Goal: Task Accomplishment & Management: Use online tool/utility

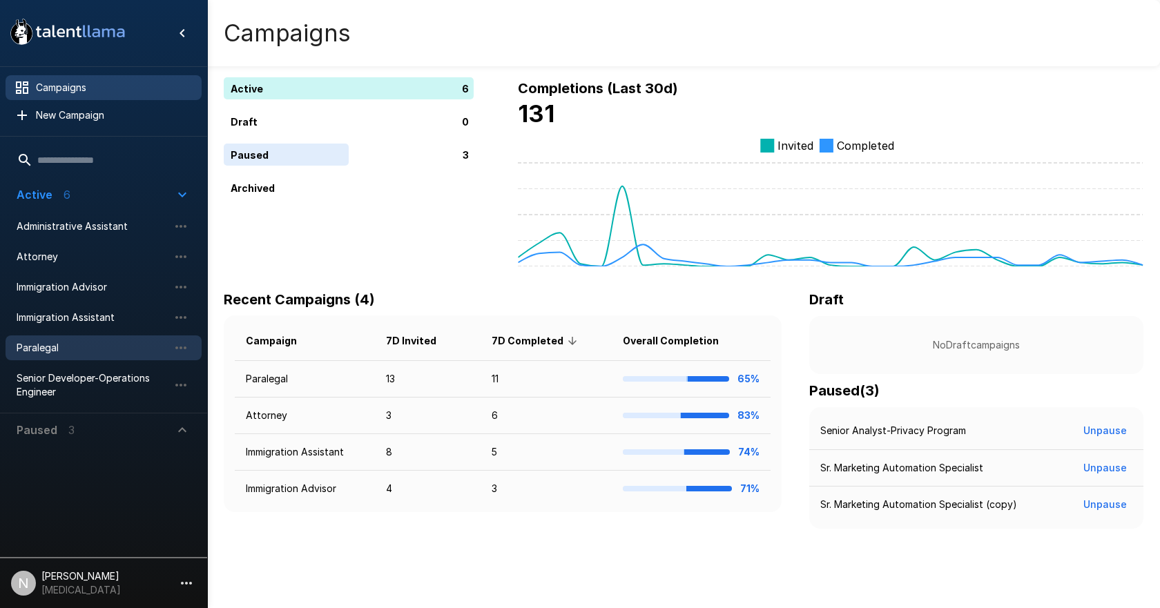
click at [41, 343] on span "Paralegal" at bounding box center [93, 348] width 152 height 14
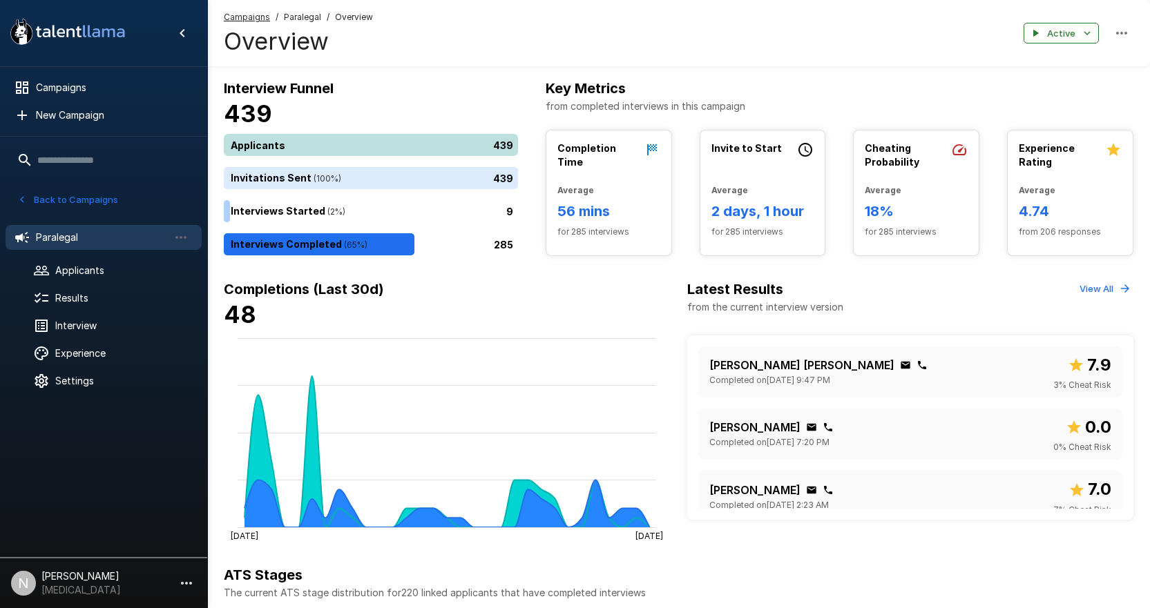
click at [305, 150] on div "439" at bounding box center [374, 145] width 300 height 22
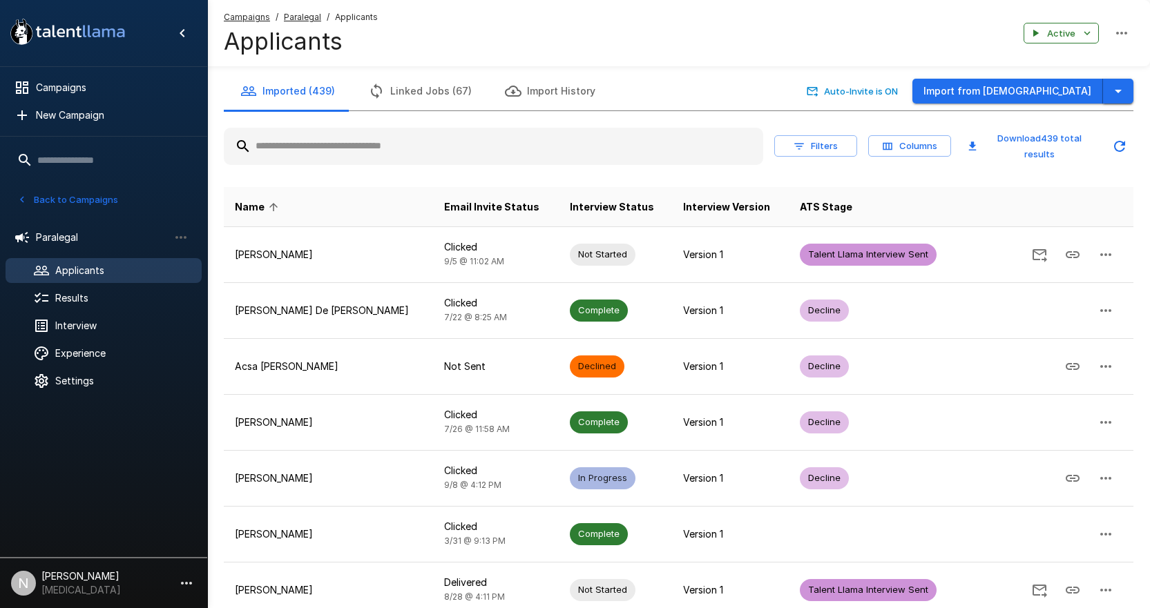
click at [1111, 90] on icon "button" at bounding box center [1118, 91] width 17 height 17
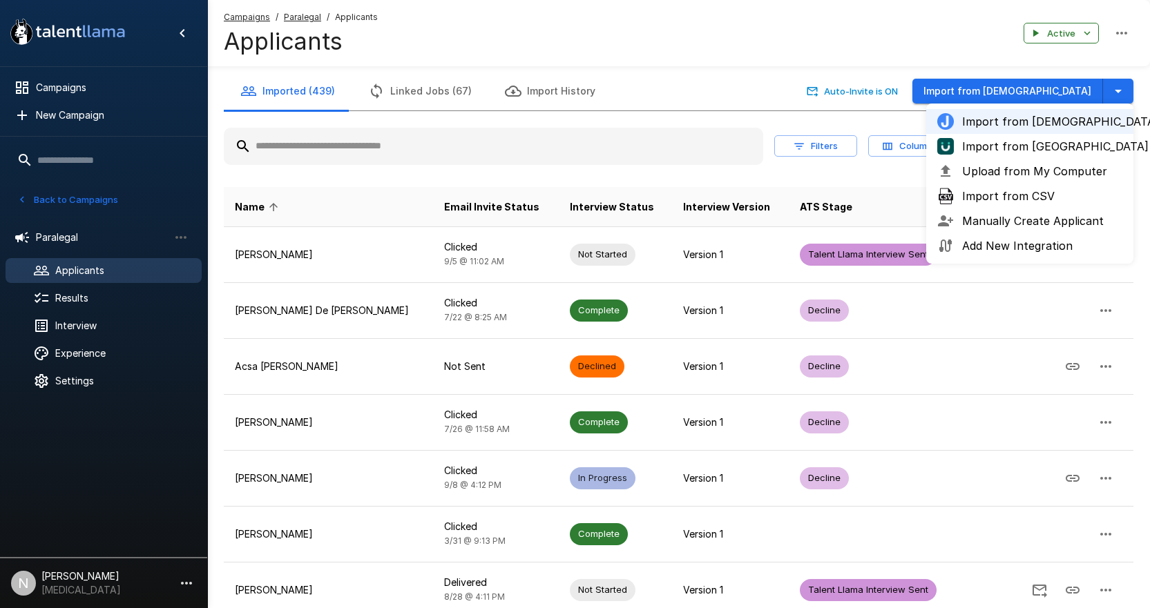
click at [1038, 141] on span "Import from [GEOGRAPHIC_DATA]" at bounding box center [1042, 146] width 160 height 17
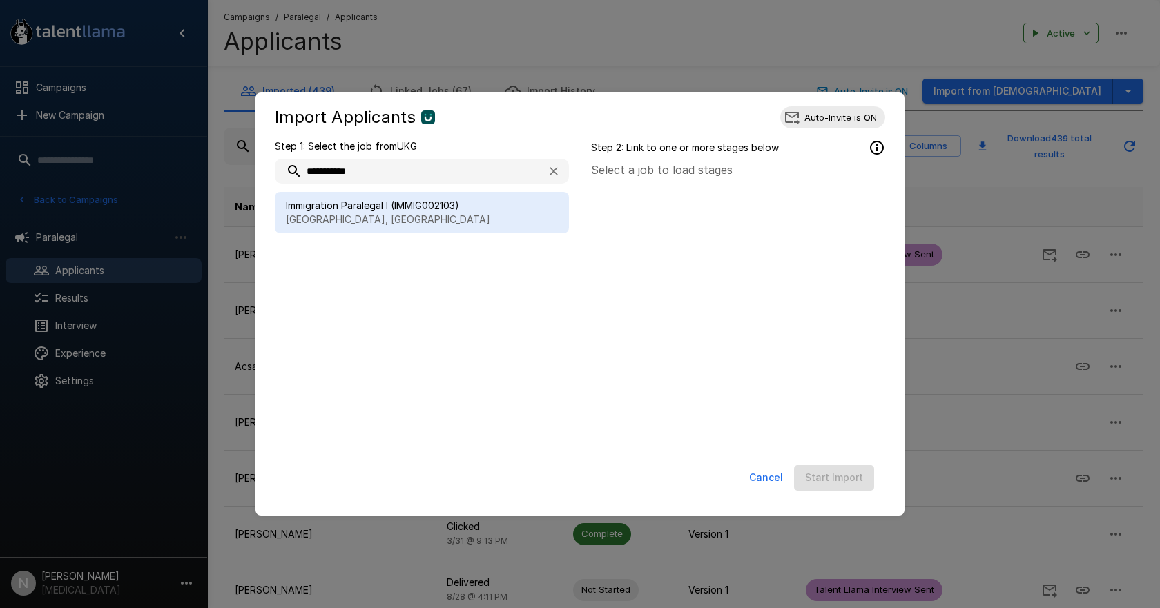
type input "**********"
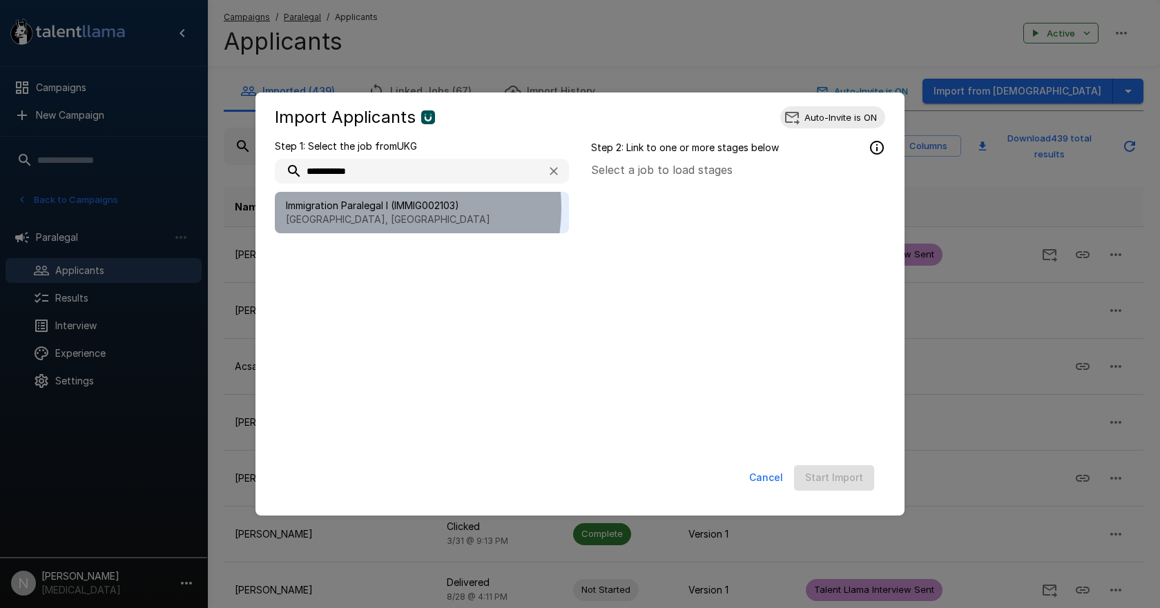
click at [379, 208] on span "Immigration Paralegal I (IMMIG002103)" at bounding box center [422, 206] width 272 height 14
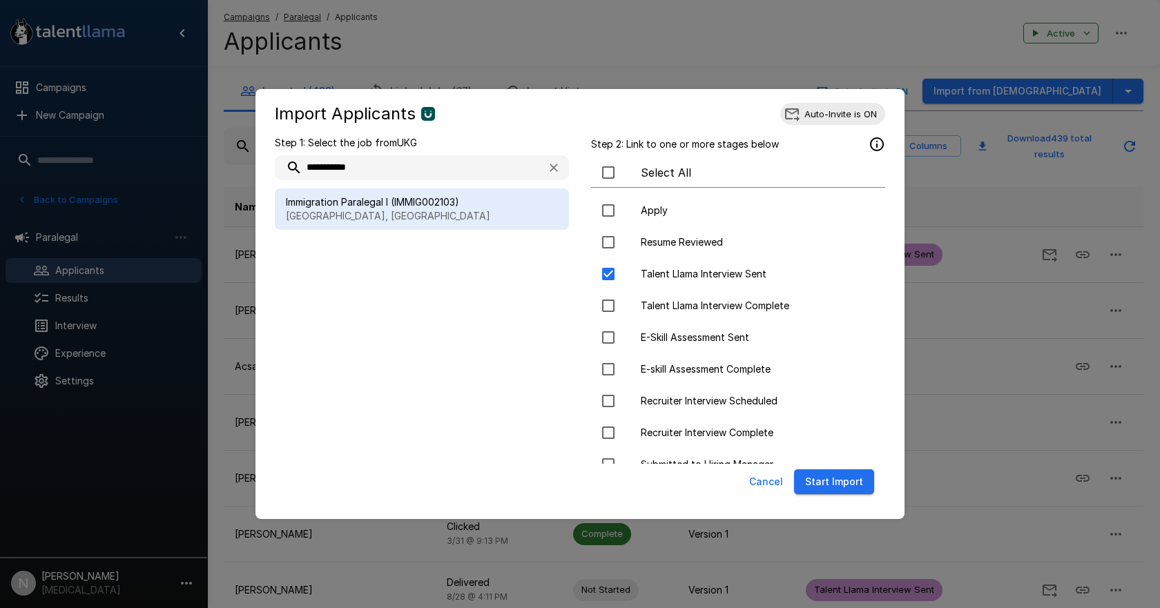
click at [817, 479] on button "Start Import" at bounding box center [834, 483] width 80 height 26
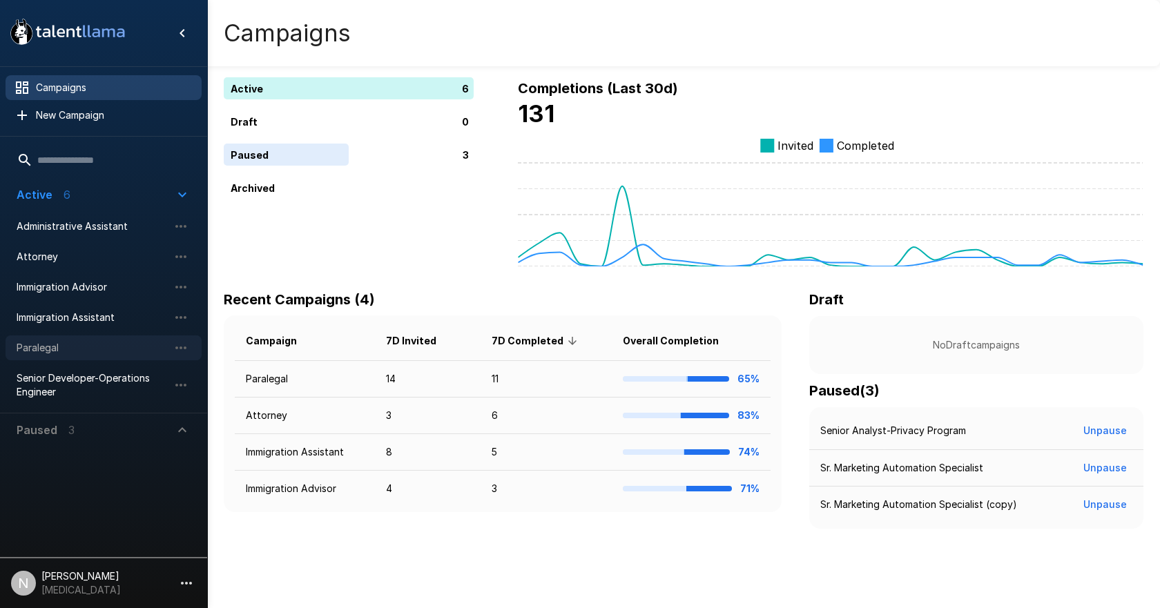
click at [49, 355] on span "Paralegal" at bounding box center [93, 348] width 152 height 14
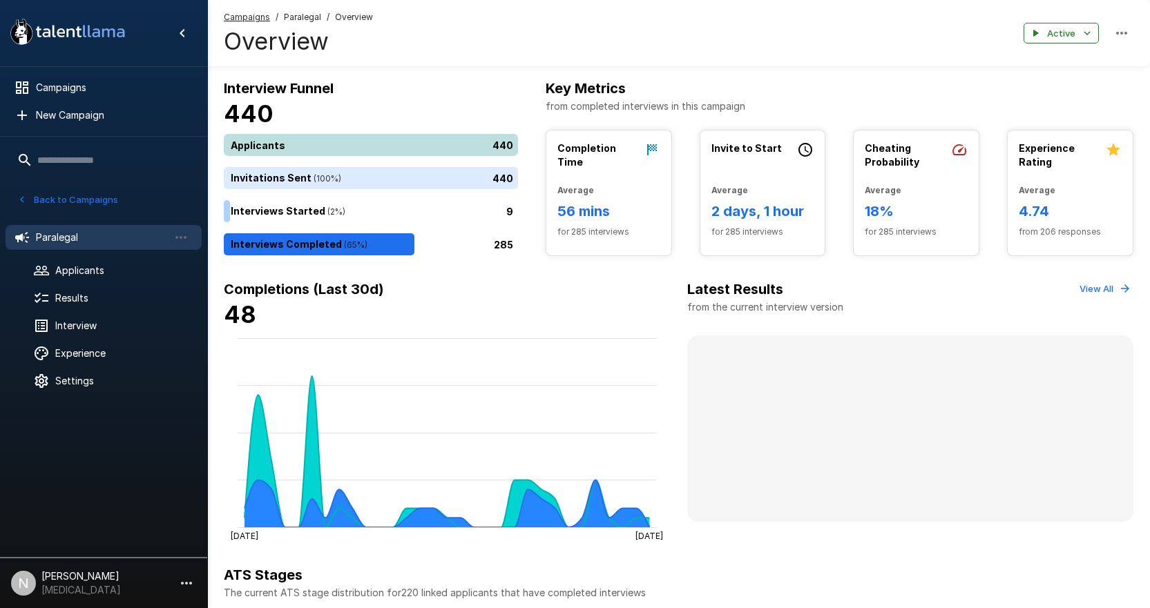
click at [264, 140] on div "440" at bounding box center [374, 145] width 300 height 22
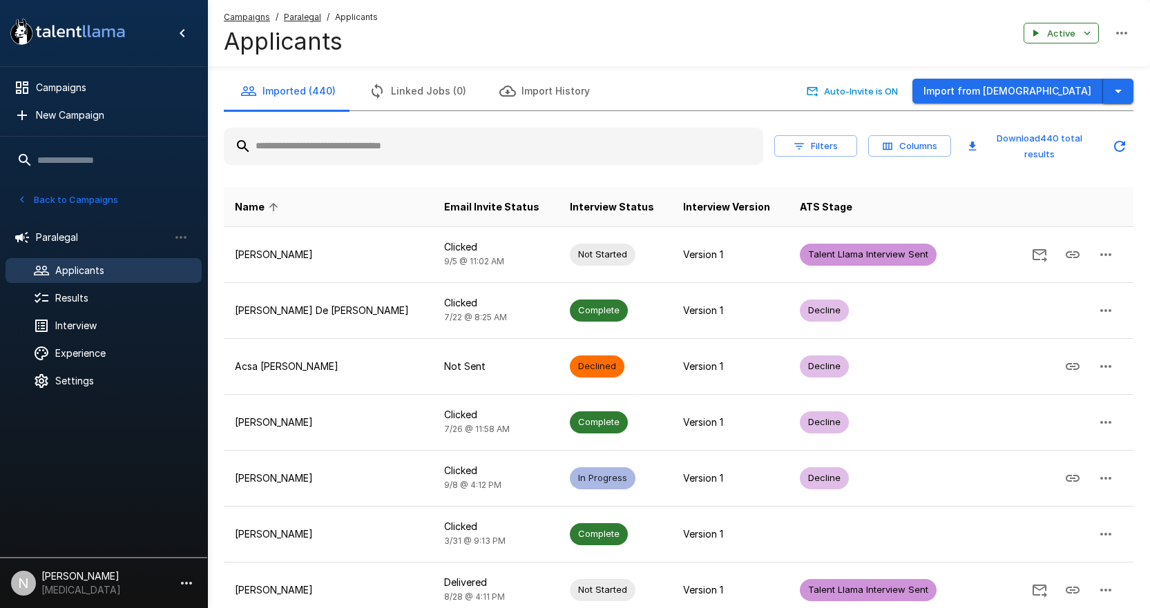
click at [1111, 88] on icon "button" at bounding box center [1118, 91] width 17 height 17
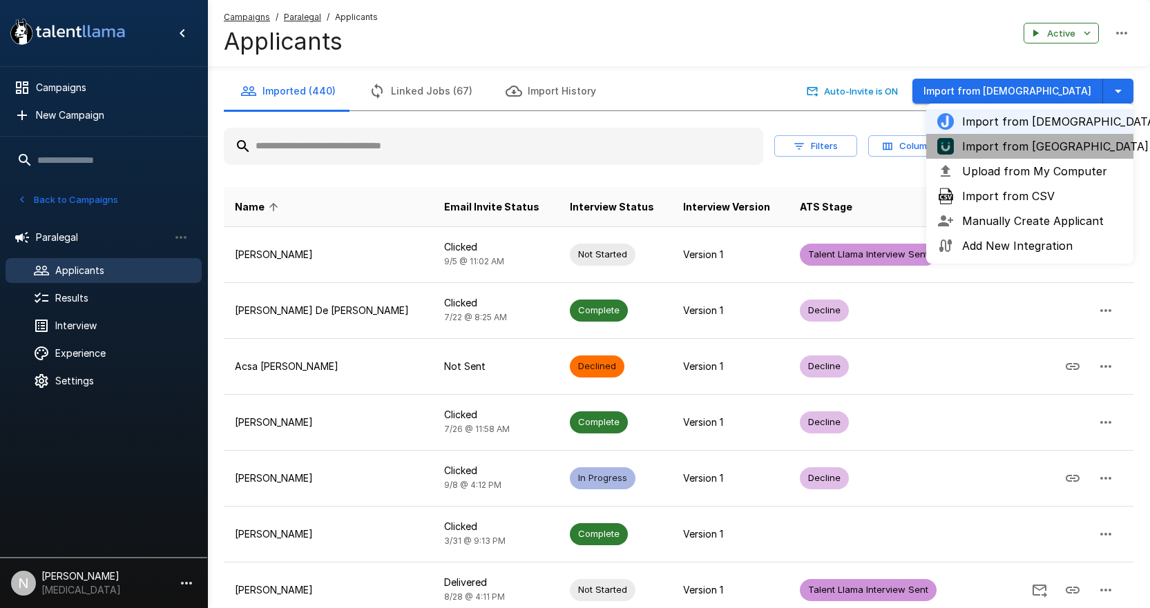
click at [1033, 144] on span "Import from [GEOGRAPHIC_DATA]" at bounding box center [1042, 146] width 160 height 17
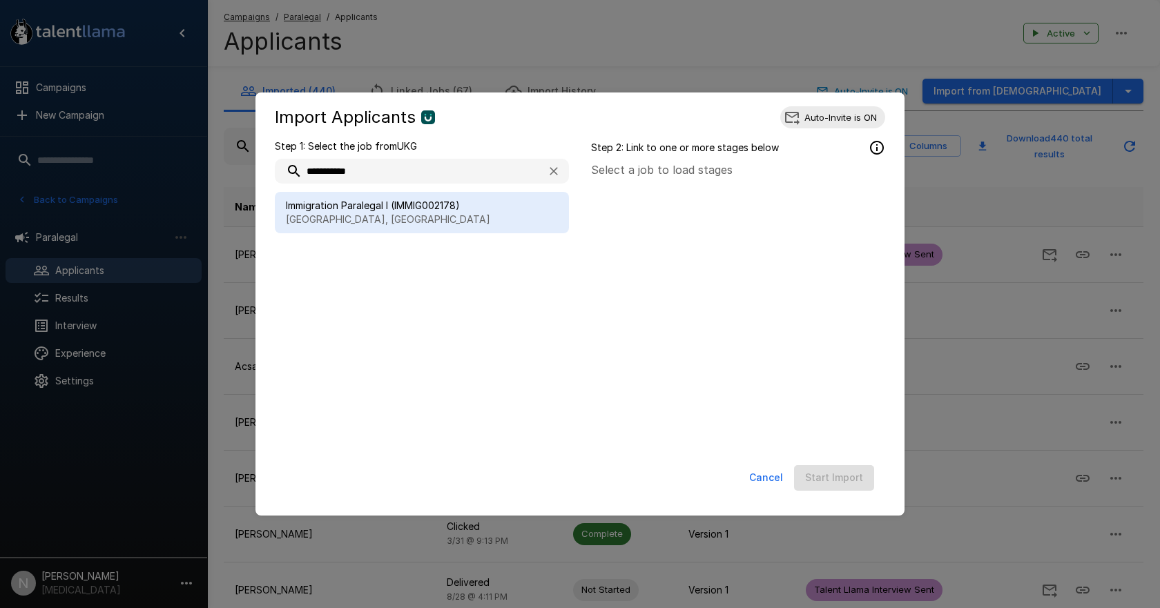
type input "**********"
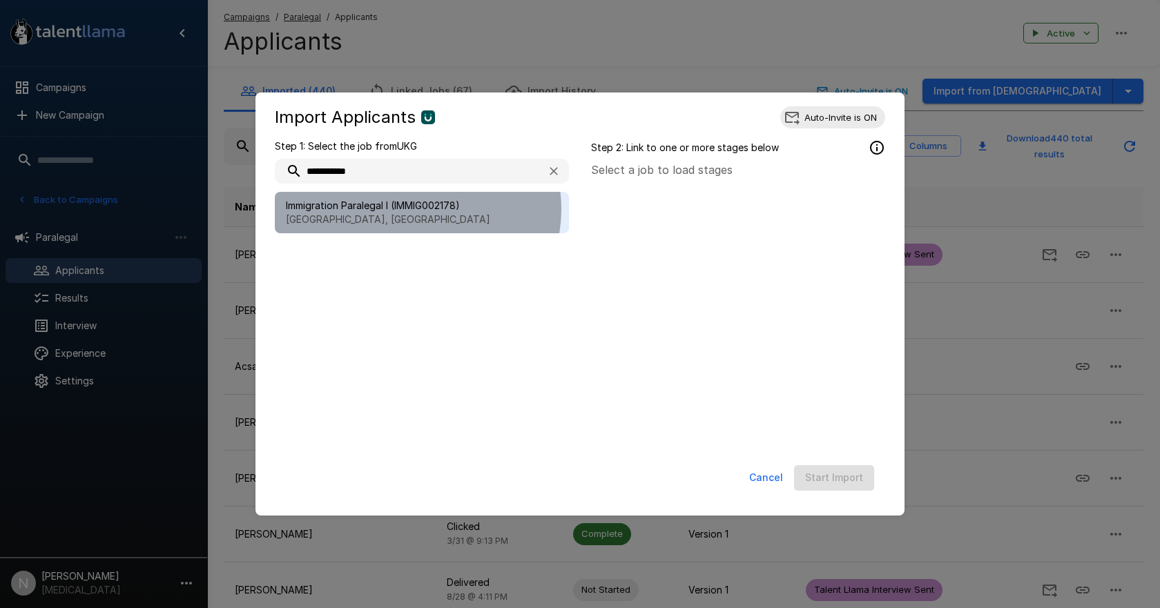
click at [414, 209] on span "Immigration Paralegal I (IMMIG002178)" at bounding box center [422, 206] width 272 height 14
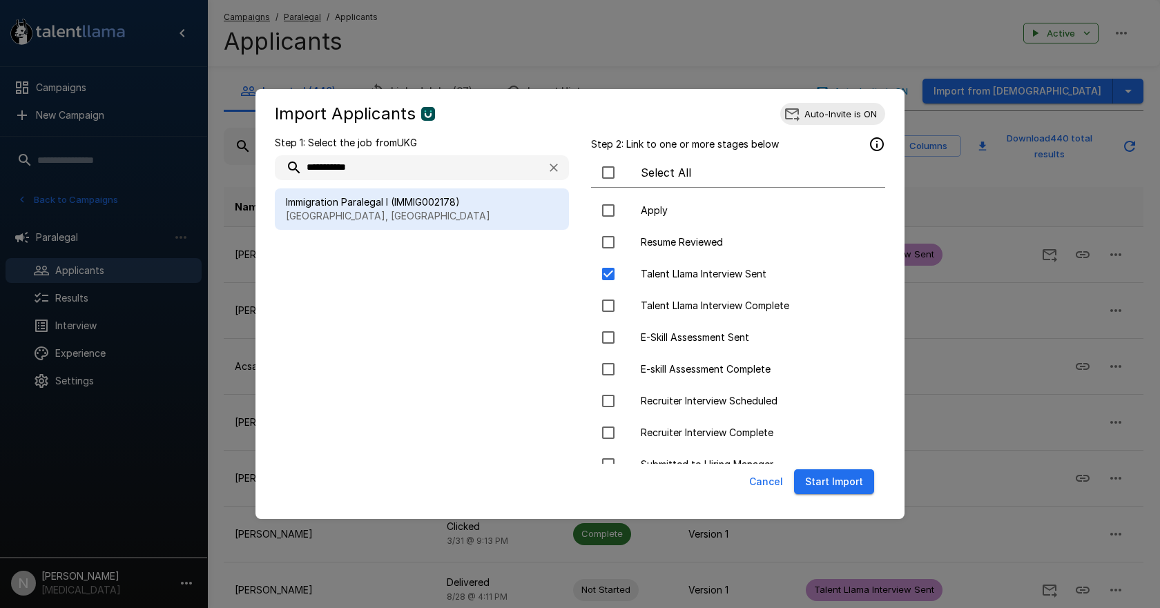
click at [839, 483] on button "Start Import" at bounding box center [834, 483] width 80 height 26
